Goal: Task Accomplishment & Management: Manage account settings

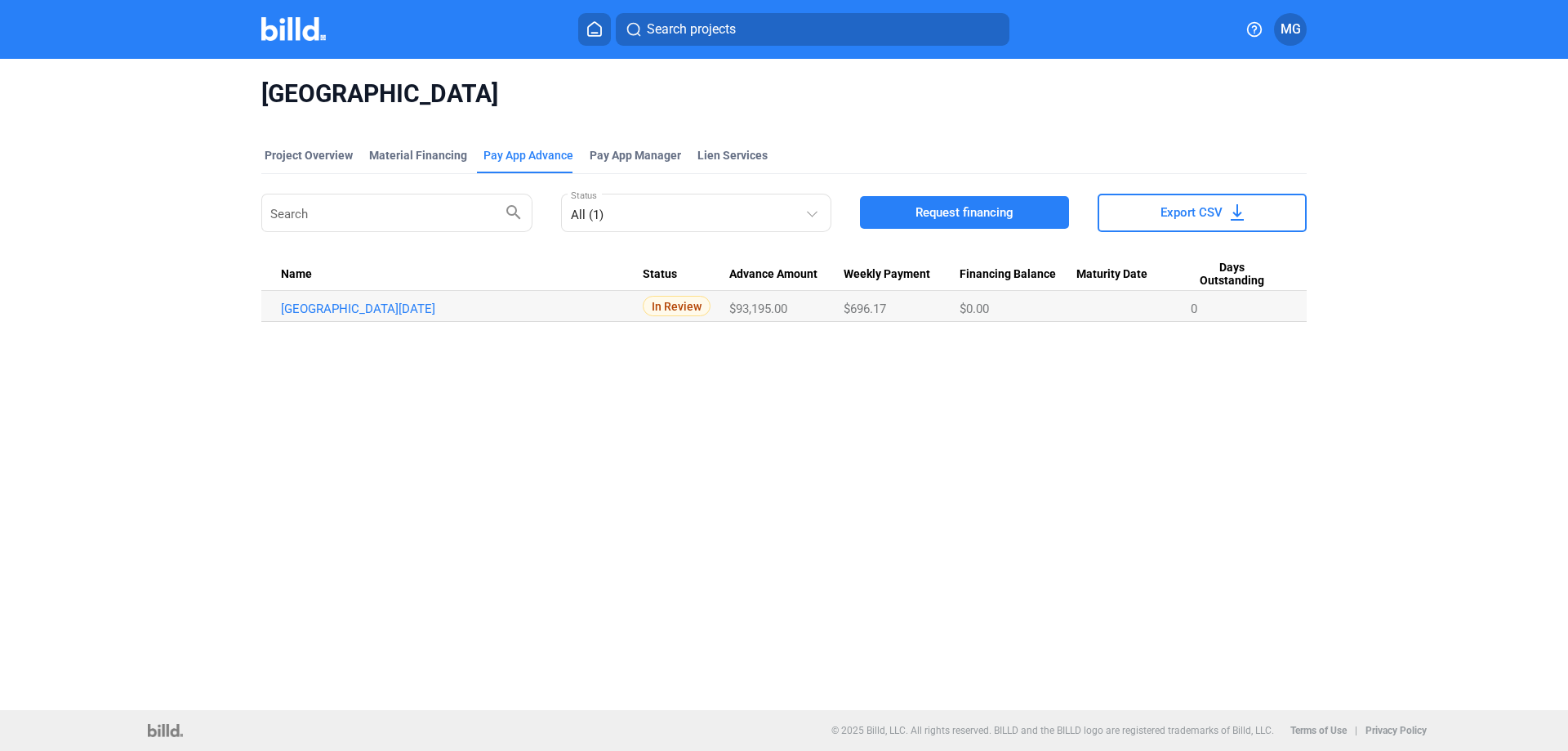
click at [599, 32] on icon at bounding box center [594, 29] width 16 height 15
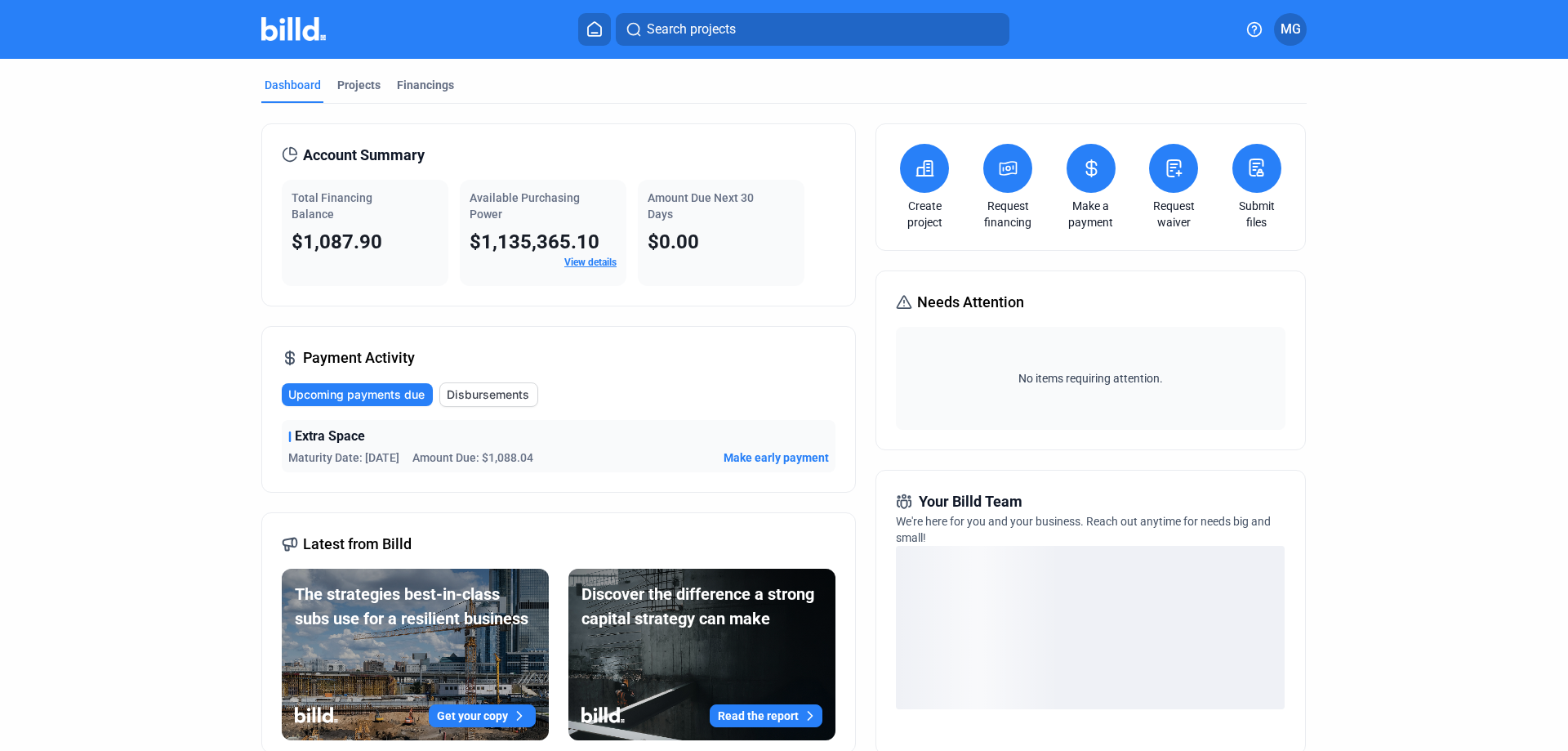
click at [484, 399] on span "Disbursements" at bounding box center [487, 395] width 83 height 16
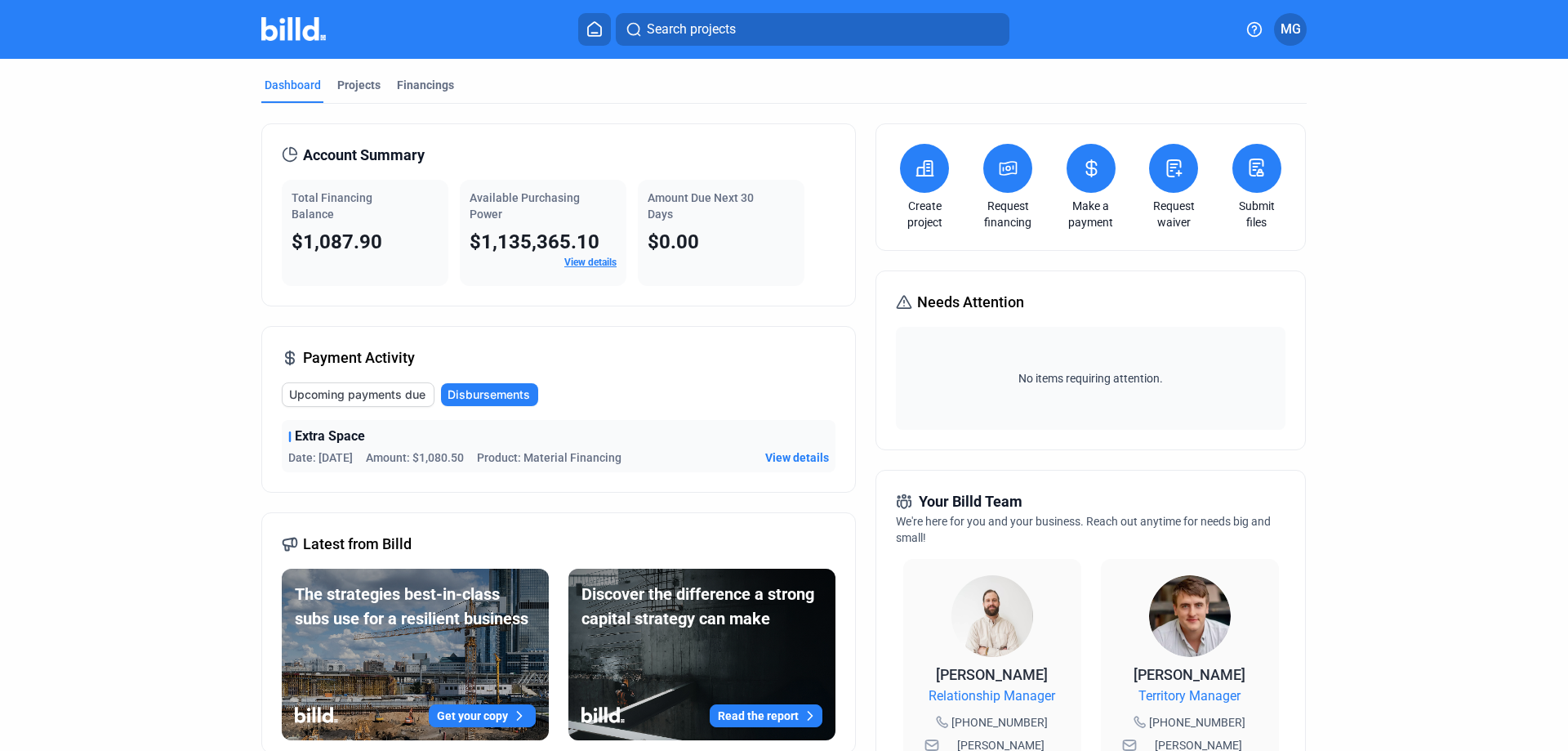
click at [342, 397] on span "Upcoming payments due" at bounding box center [357, 395] width 136 height 16
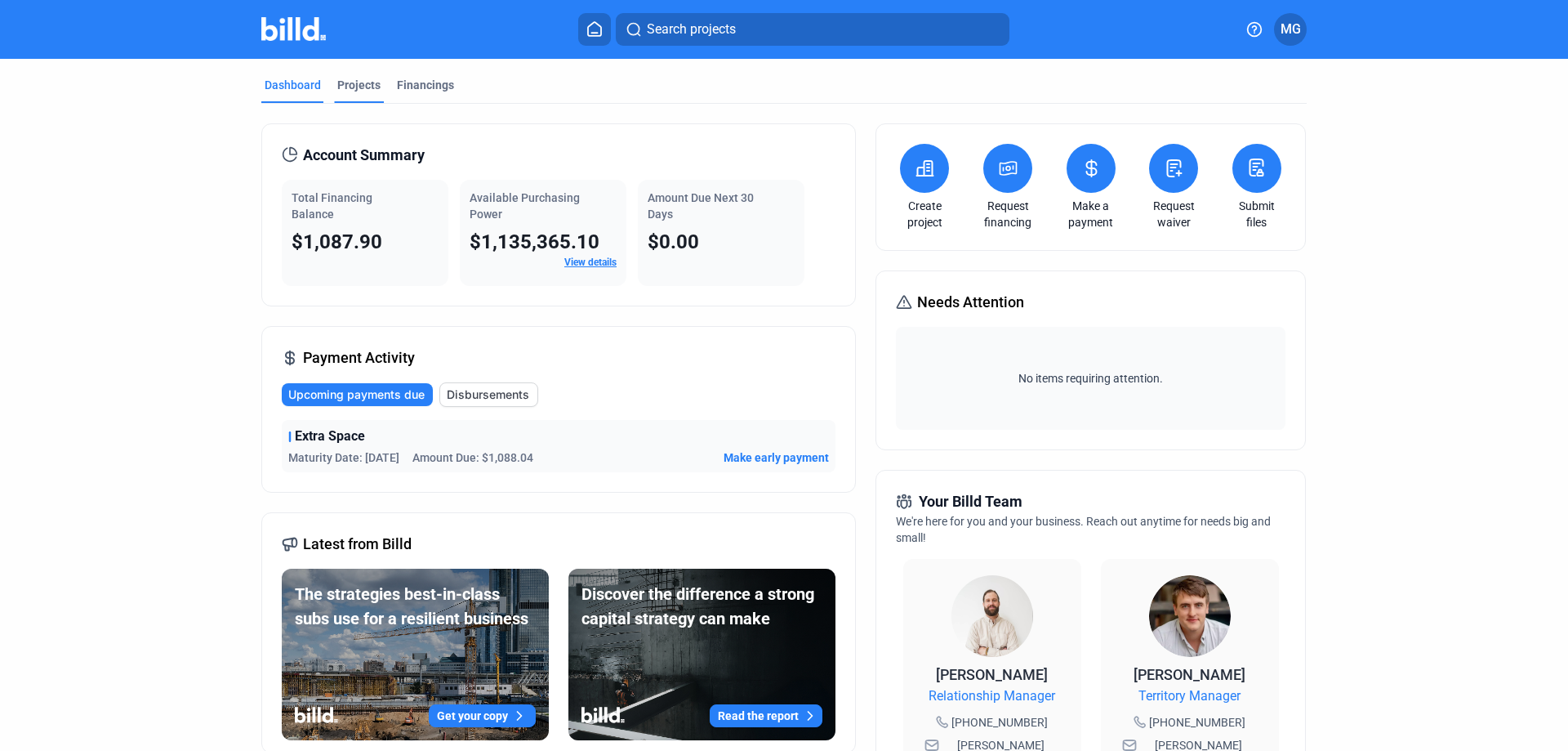
click at [355, 85] on div "Projects" at bounding box center [359, 85] width 44 height 16
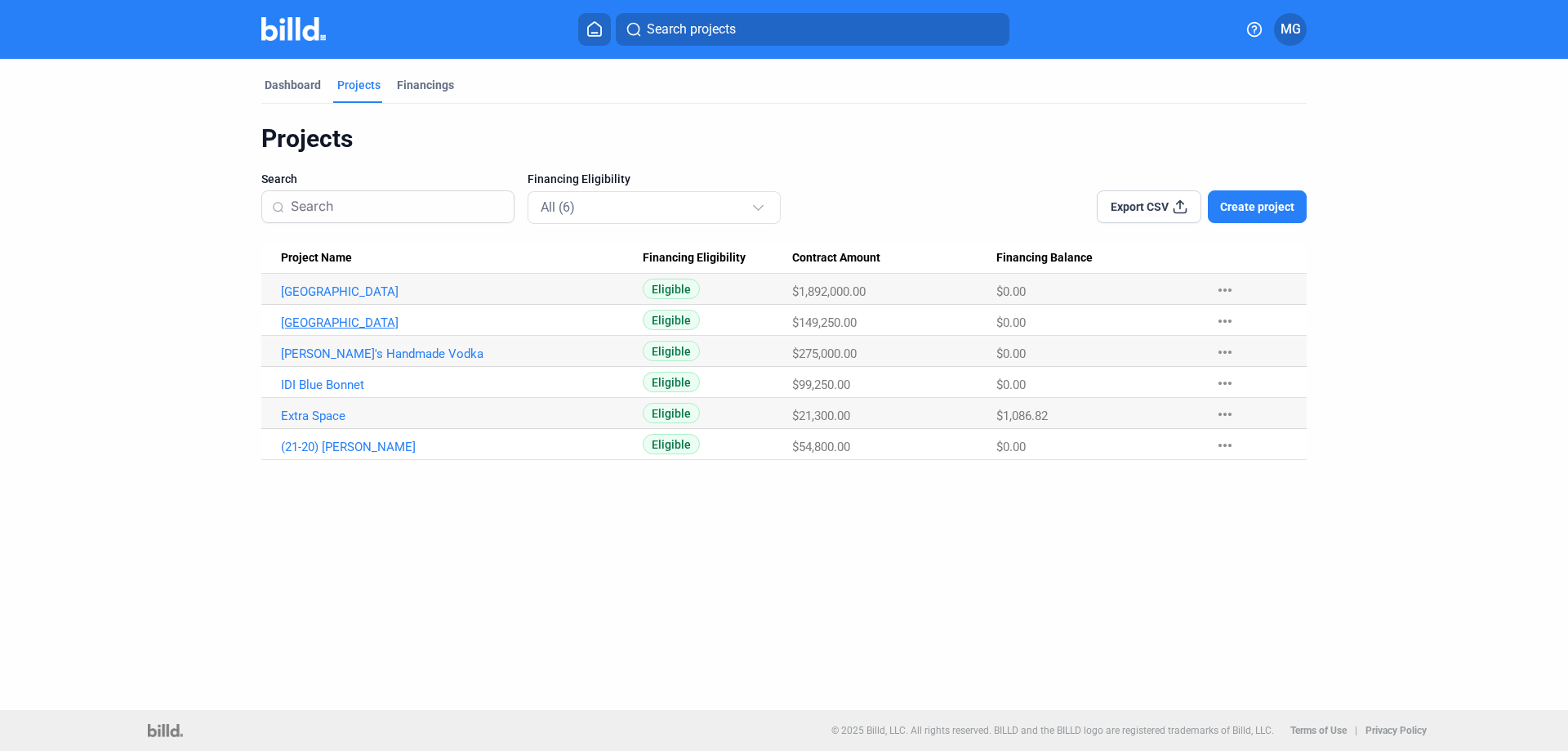
click at [355, 323] on link "[GEOGRAPHIC_DATA]" at bounding box center [461, 322] width 362 height 15
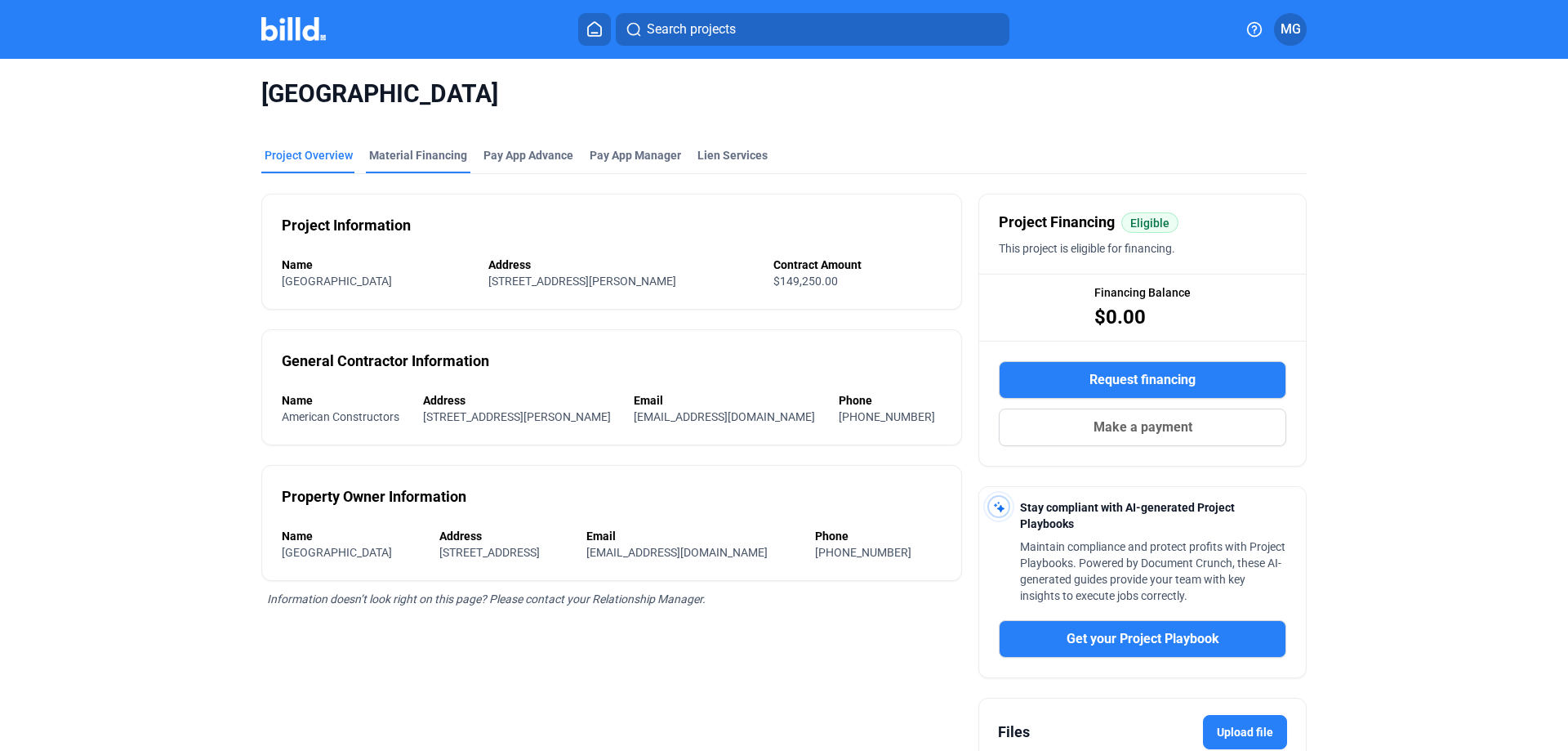
click at [388, 156] on div "Material Financing" at bounding box center [418, 155] width 98 height 16
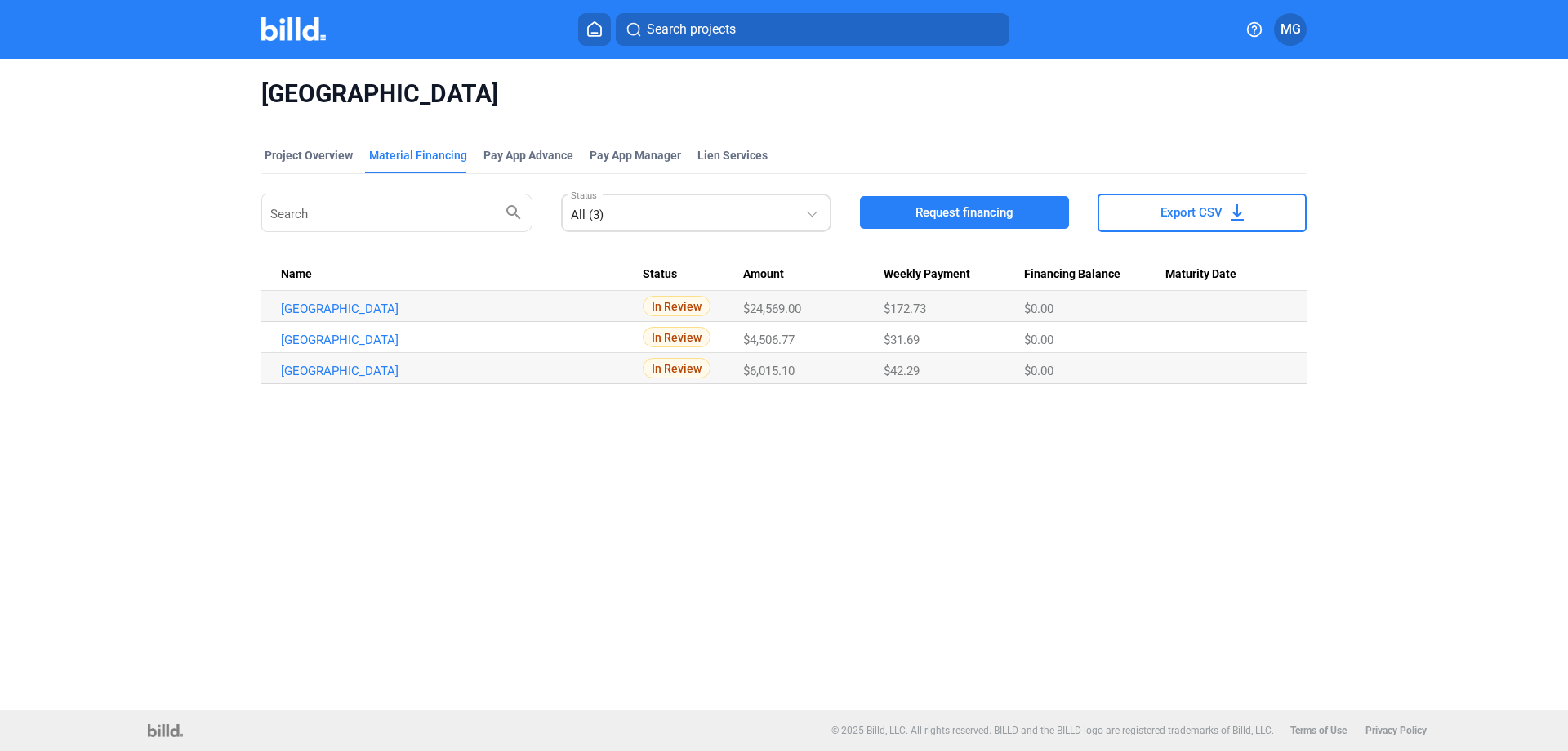
click at [641, 220] on div "All (3)" at bounding box center [689, 212] width 235 height 23
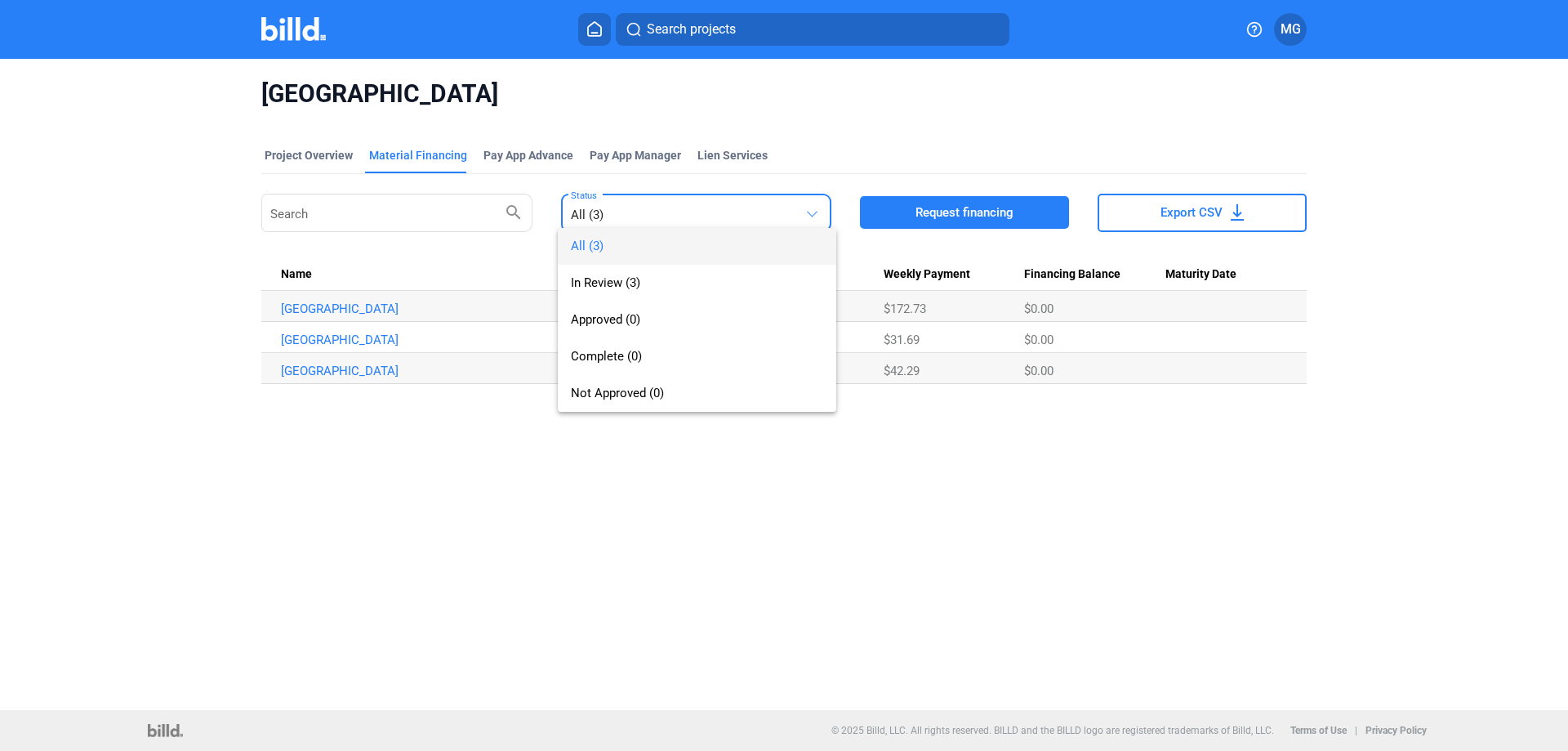
click at [641, 220] on div "All (3) In Review (3) Approved (0) Complete (0) Not Approved (0)" at bounding box center [684, 303] width 253 height 216
click at [502, 497] on div at bounding box center [784, 375] width 1568 height 751
